Goal: Task Accomplishment & Management: Complete application form

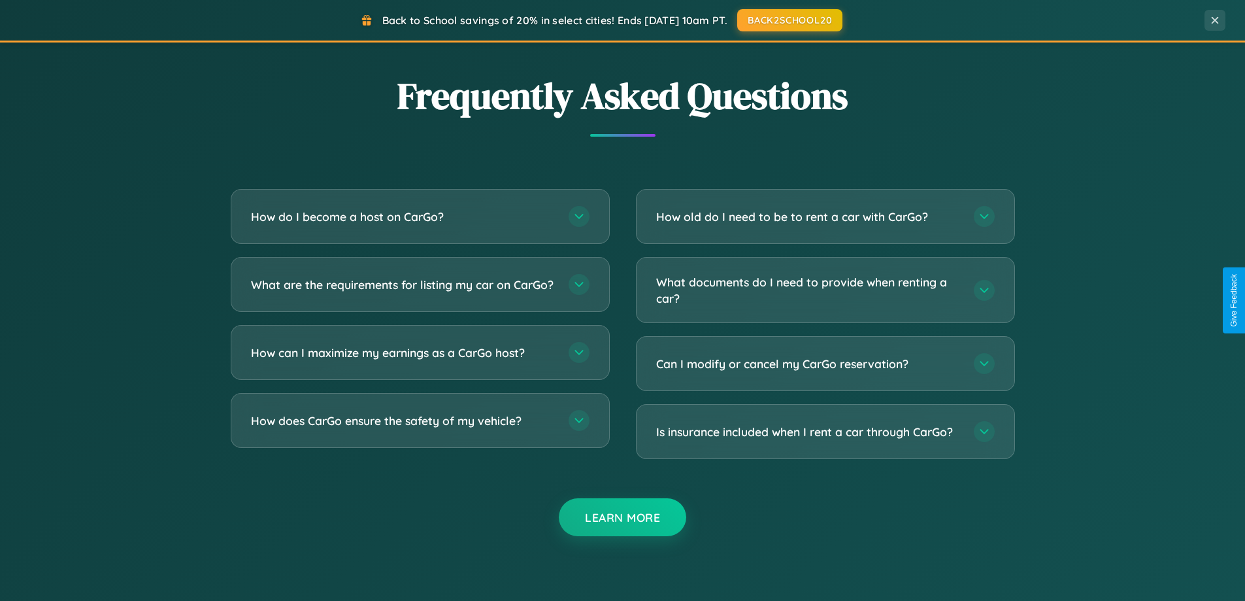
scroll to position [2515, 0]
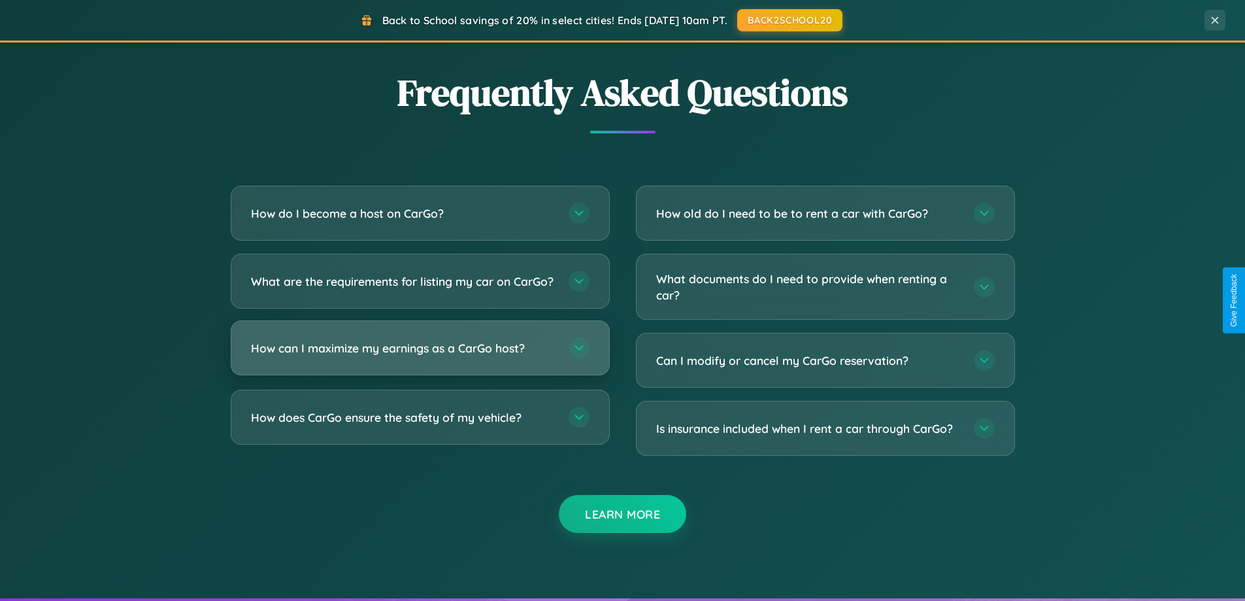
click at [420, 356] on h3 "How can I maximize my earnings as a CarGo host?" at bounding box center [403, 348] width 305 height 16
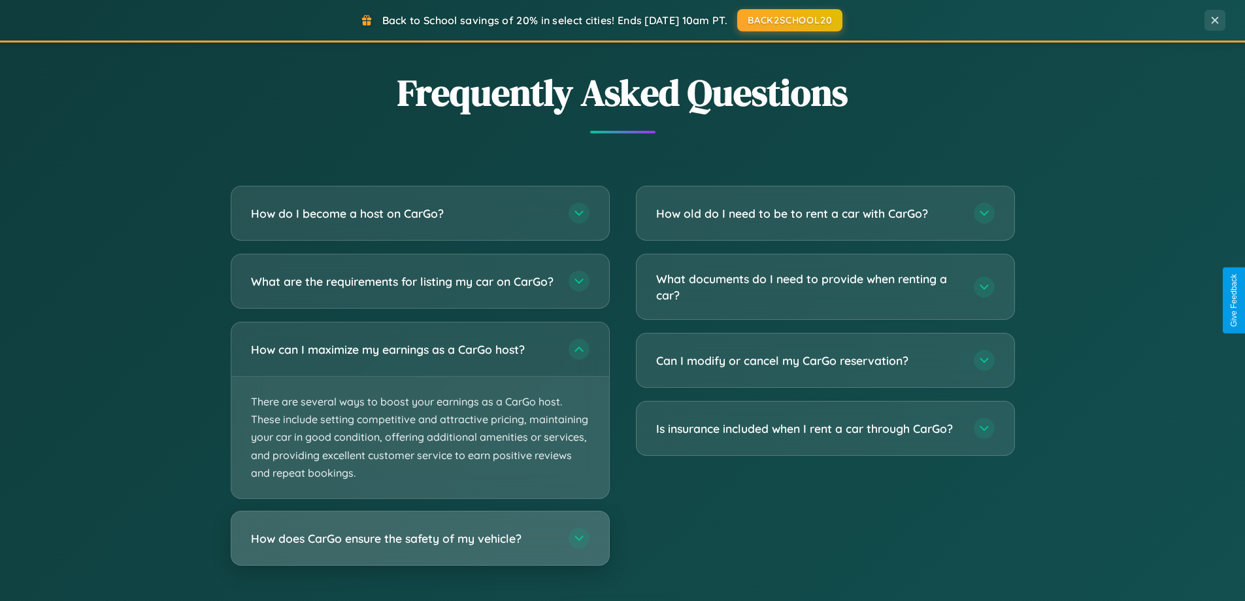
click at [420, 546] on h3 "How does CarGo ensure the safety of my vehicle?" at bounding box center [403, 538] width 305 height 16
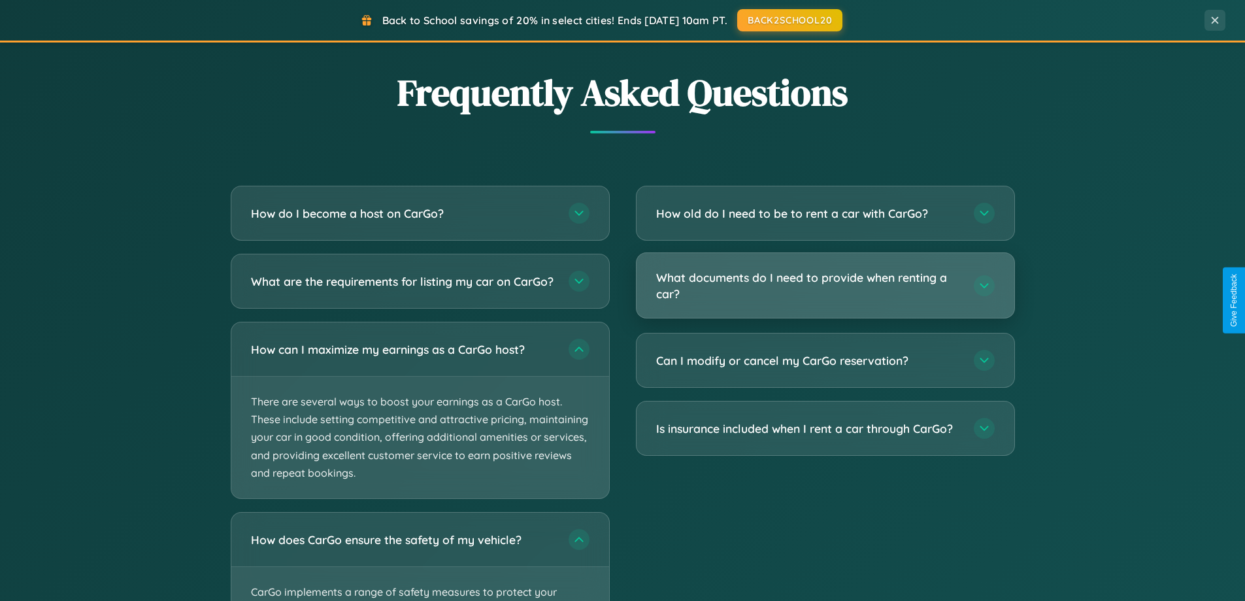
click at [825, 286] on h3 "What documents do I need to provide when renting a car?" at bounding box center [808, 285] width 305 height 32
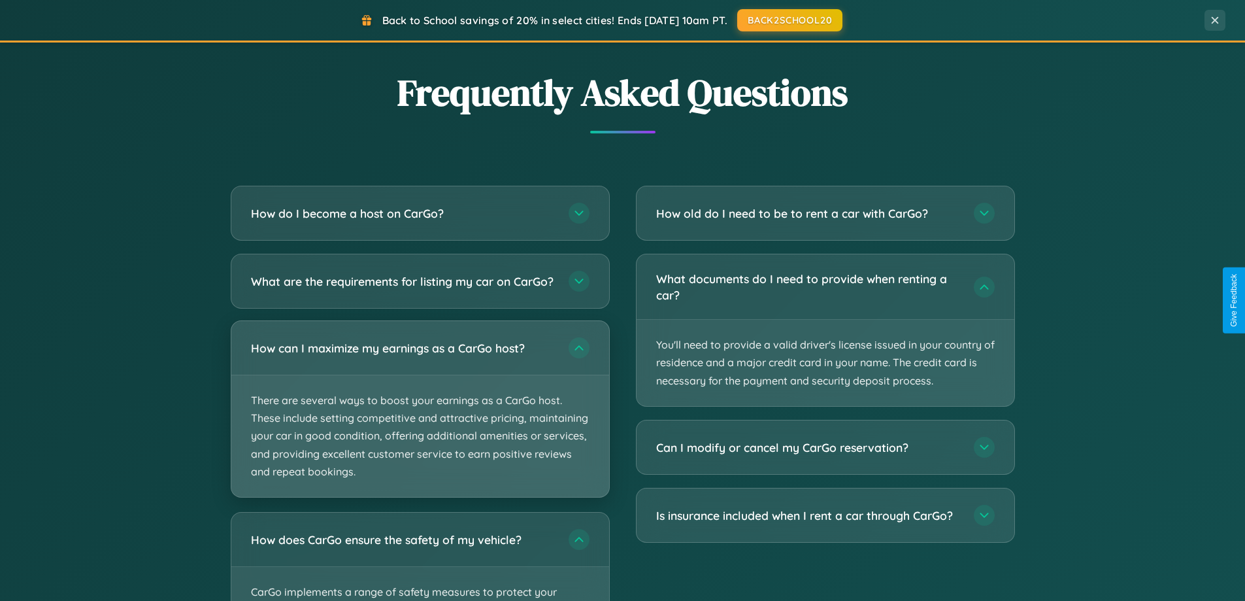
click at [420, 420] on p "There are several ways to boost your earnings as a CarGo host. These include se…" at bounding box center [420, 436] width 378 height 122
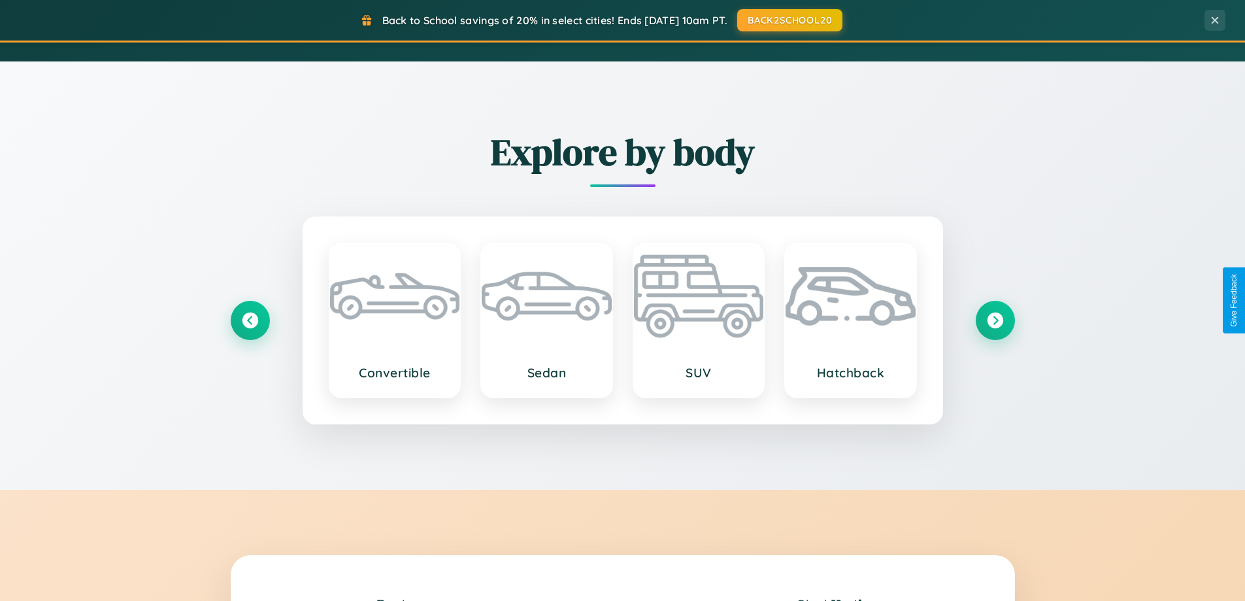
scroll to position [899, 0]
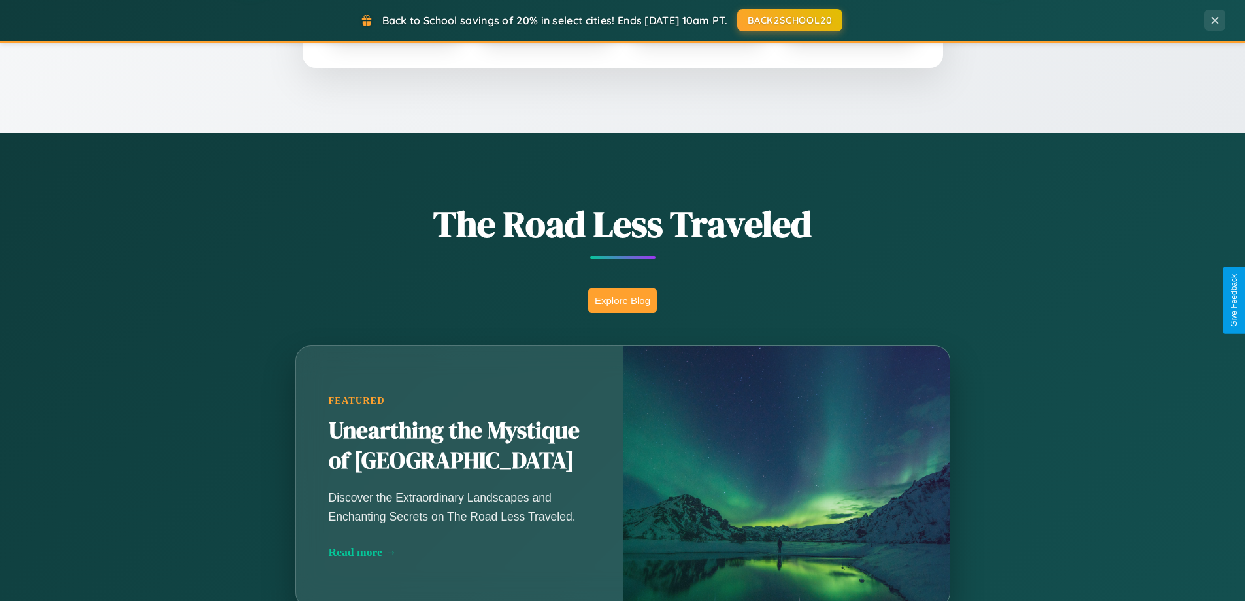
click at [622, 300] on button "Explore Blog" at bounding box center [622, 300] width 69 height 24
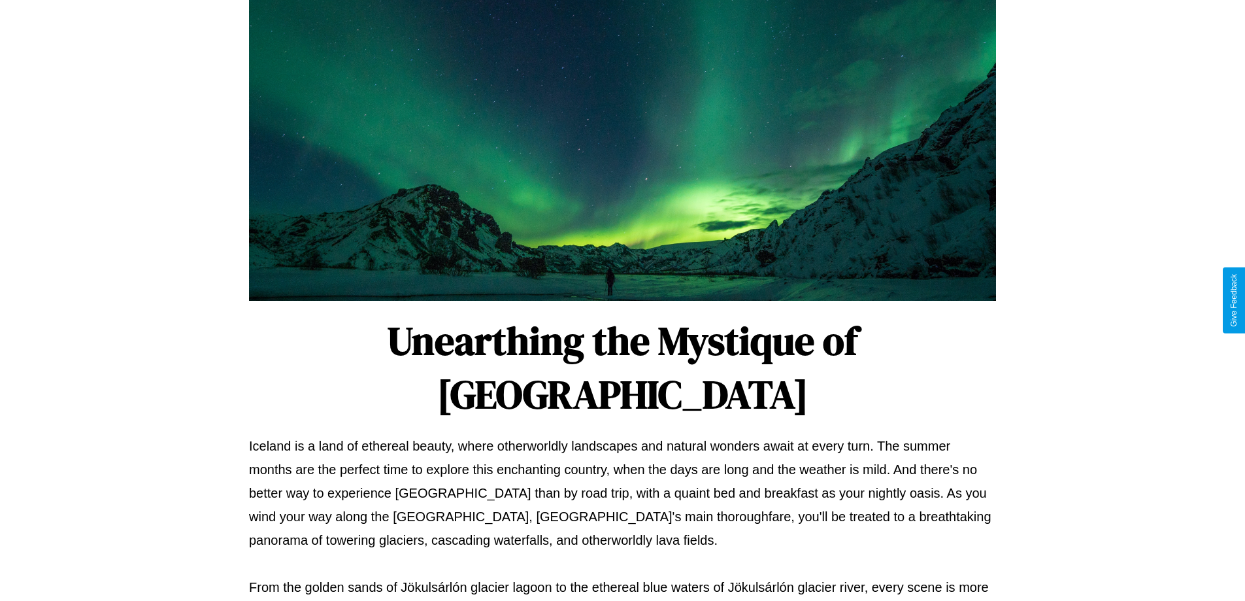
scroll to position [423, 0]
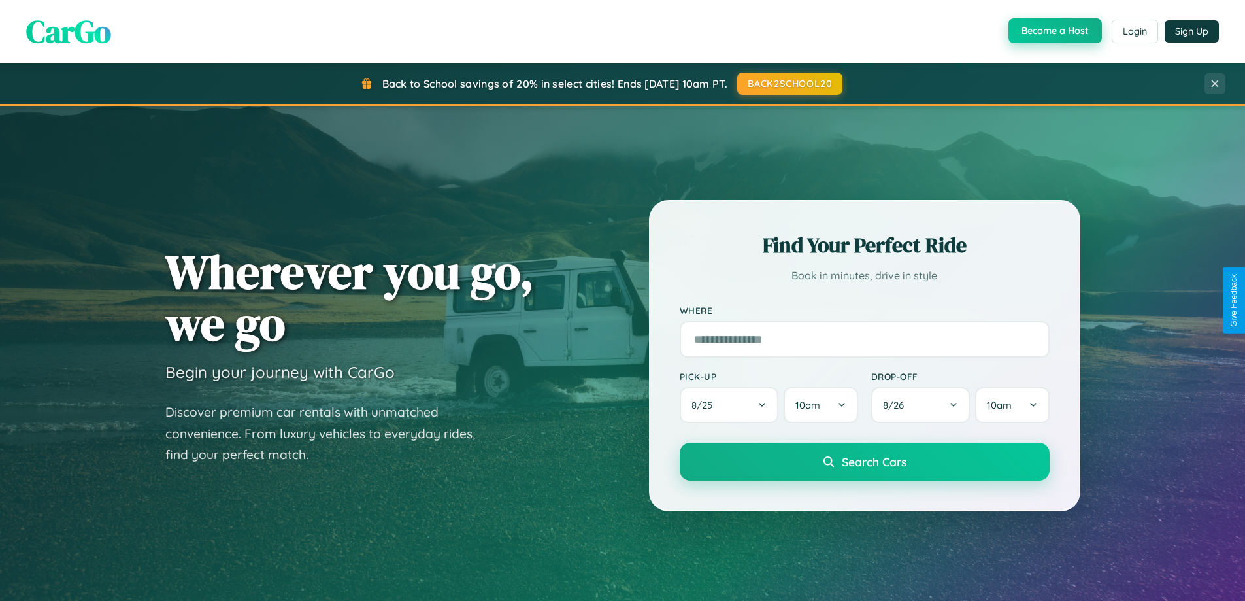
click at [1054, 31] on button "Become a Host" at bounding box center [1055, 30] width 93 height 25
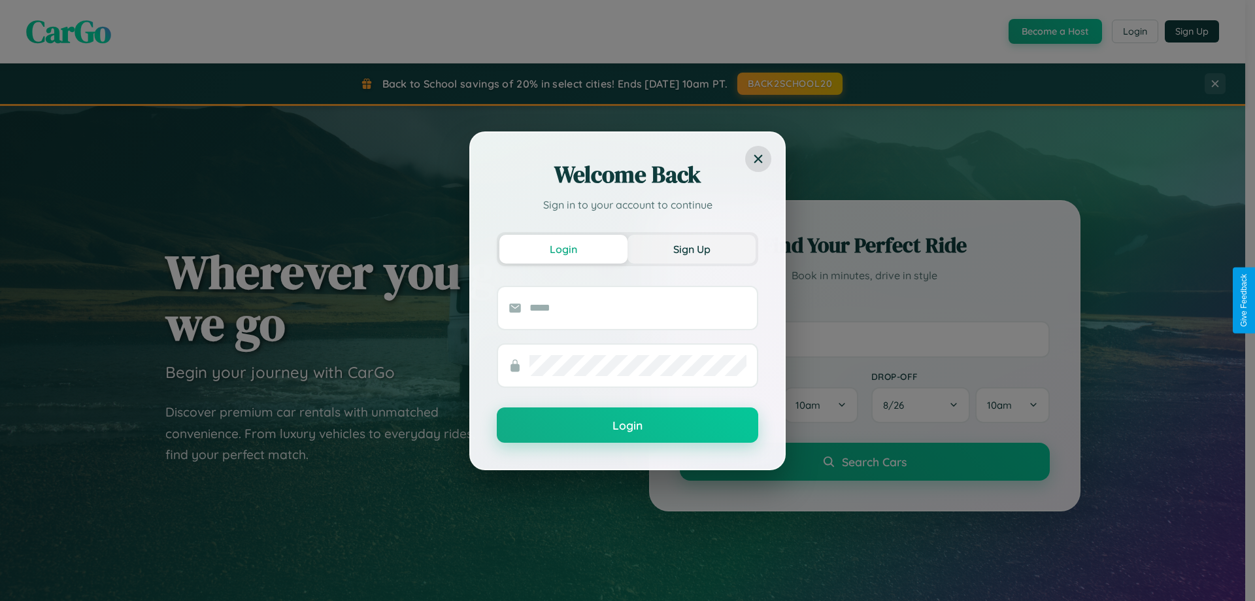
click at [692, 248] on button "Sign Up" at bounding box center [692, 249] width 128 height 29
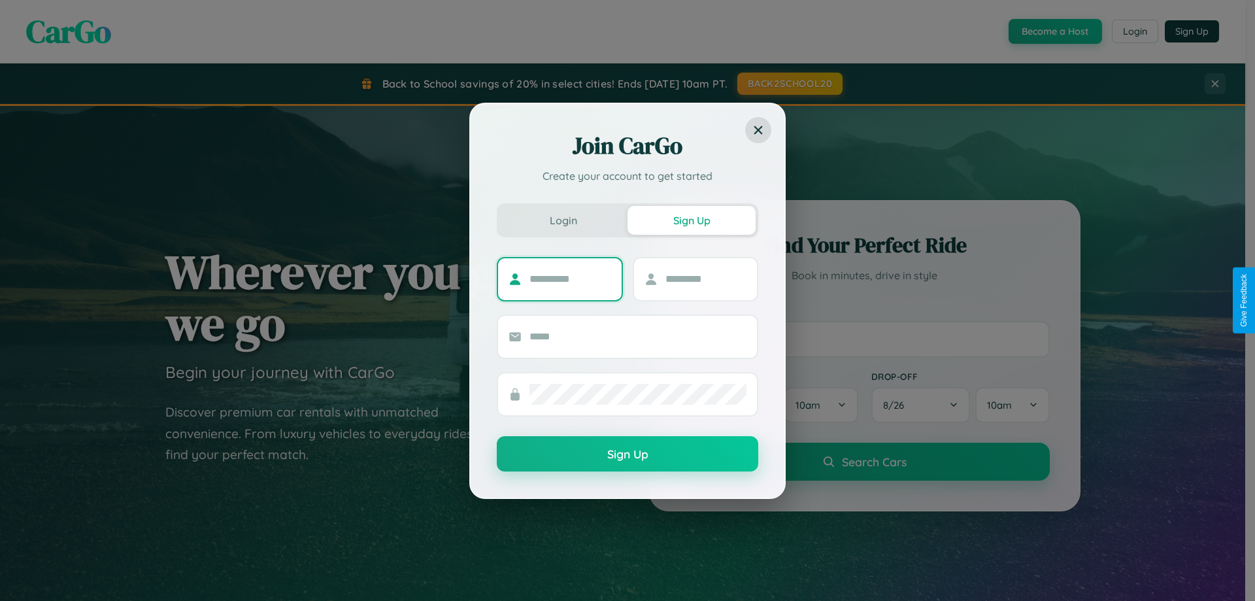
click at [570, 278] on input "text" at bounding box center [570, 279] width 82 height 21
type input "********"
click at [705, 278] on input "text" at bounding box center [706, 279] width 82 height 21
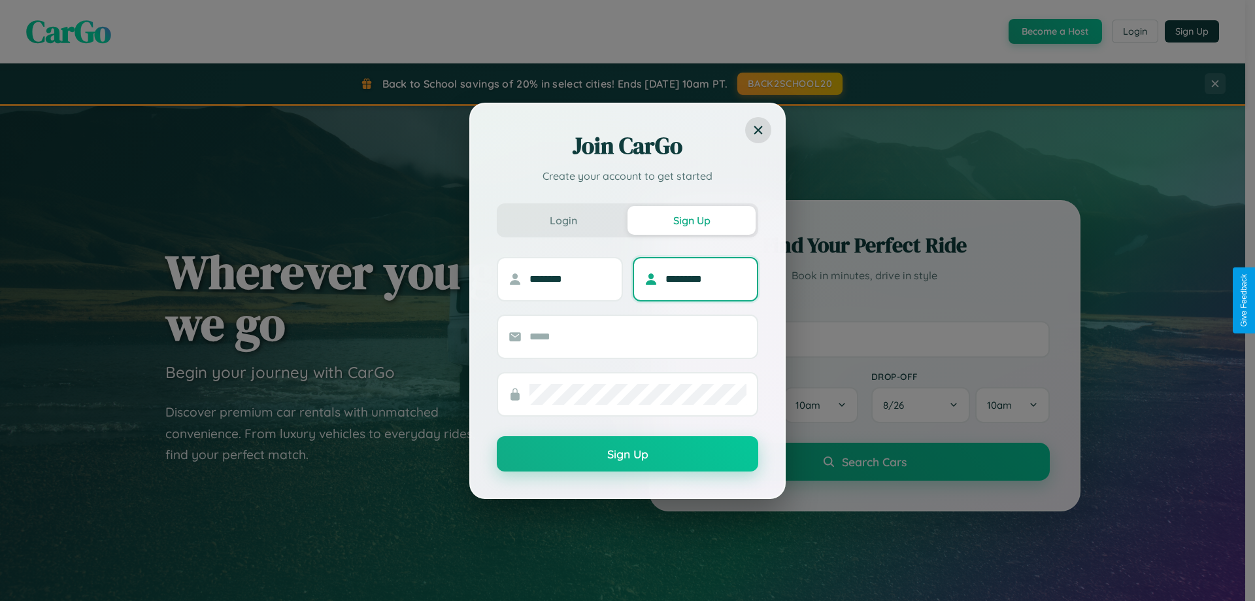
type input "*********"
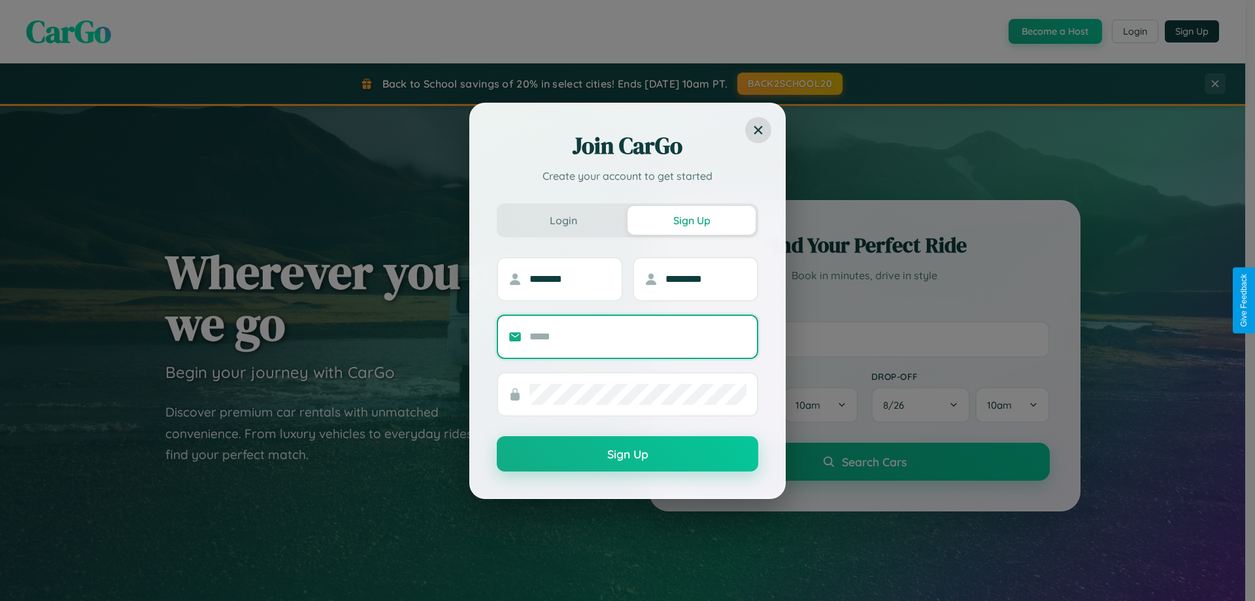
click at [638, 336] on input "text" at bounding box center [637, 336] width 217 height 21
type input "**********"
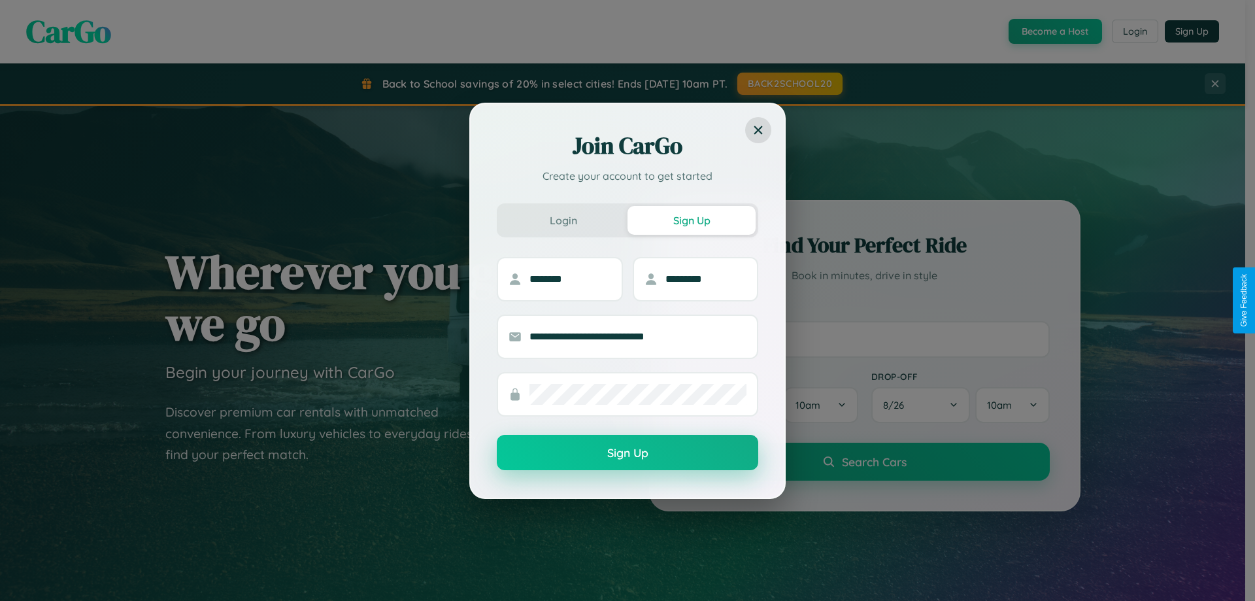
click at [628, 452] on button "Sign Up" at bounding box center [627, 452] width 261 height 35
